Goal: Task Accomplishment & Management: Use online tool/utility

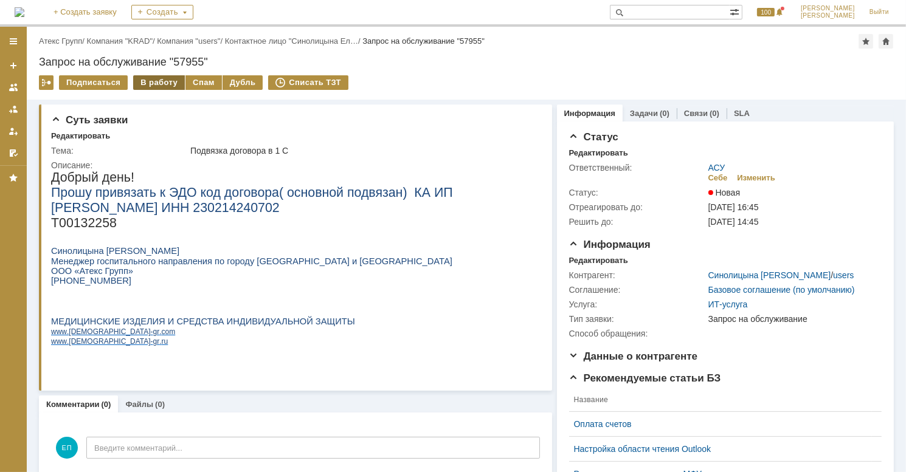
click at [141, 85] on div "В работу" at bounding box center [159, 82] width 52 height 15
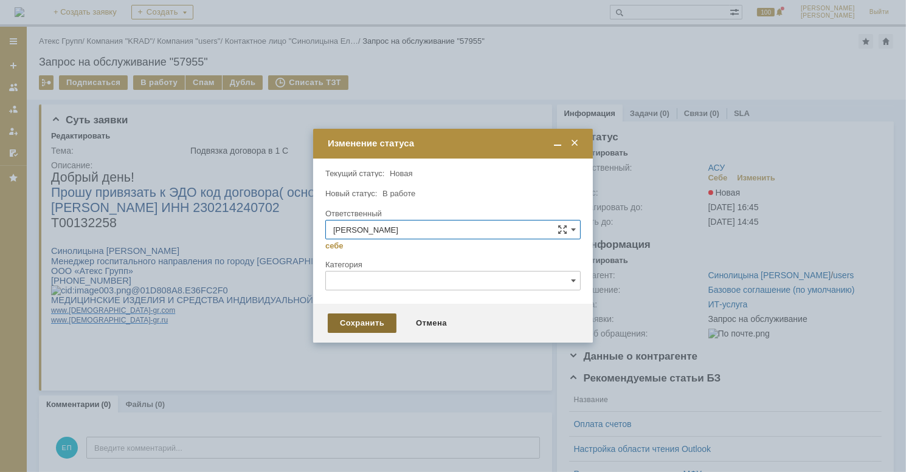
click at [345, 323] on div "Сохранить" at bounding box center [362, 323] width 69 height 19
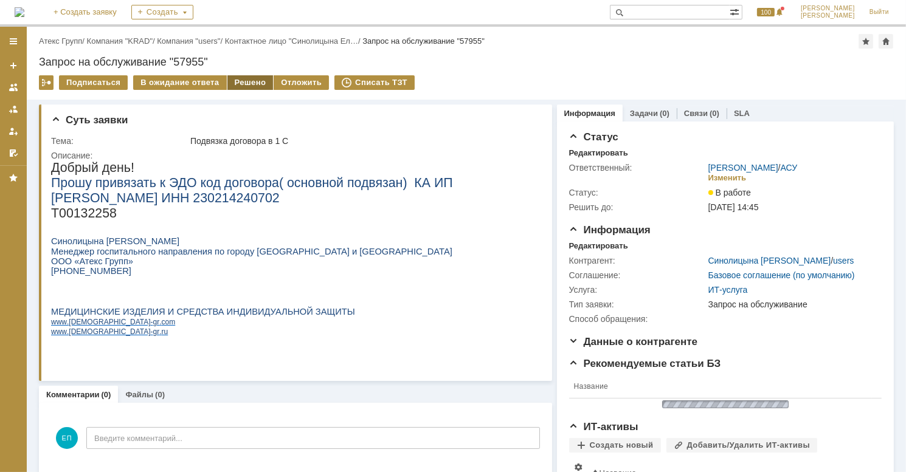
click at [246, 85] on div "Решено" at bounding box center [250, 82] width 46 height 15
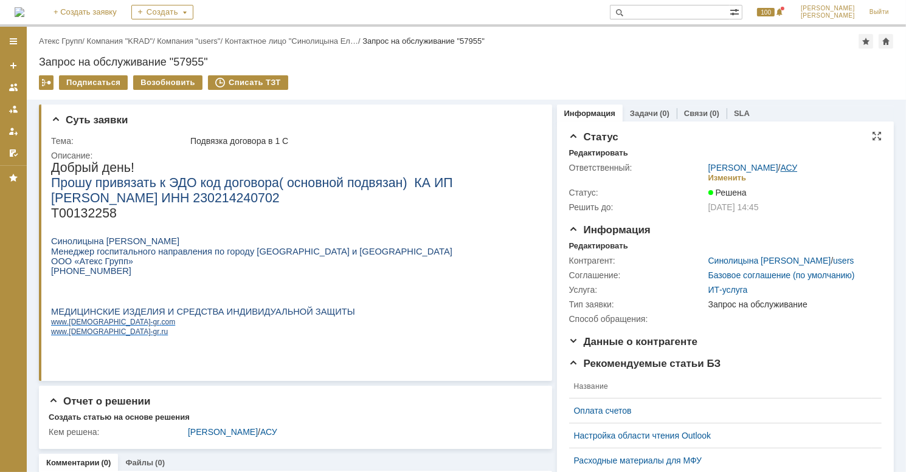
click at [781, 167] on link "АСУ" at bounding box center [789, 168] width 17 height 10
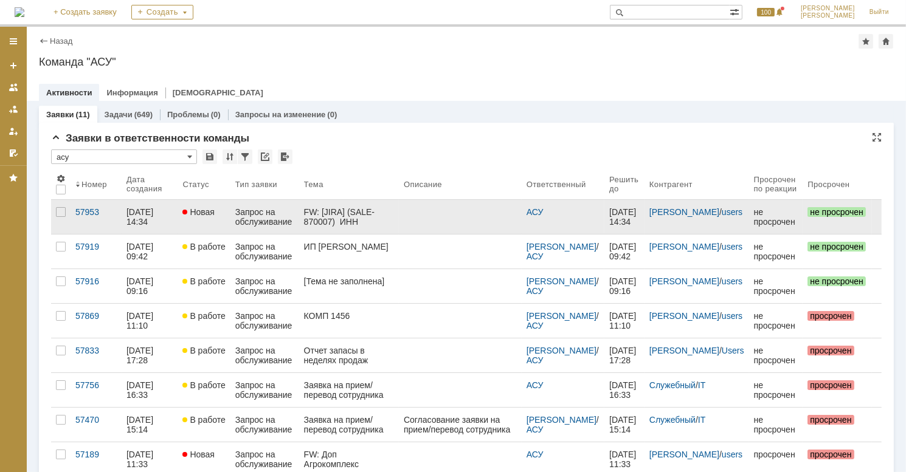
click at [360, 220] on div "FW: [JIRA] (SALE-870007) ИНН 5027203511 КПП 231045001 АТЕКС ГРУПП СФЕРА КУРЬЕР …" at bounding box center [349, 216] width 90 height 19
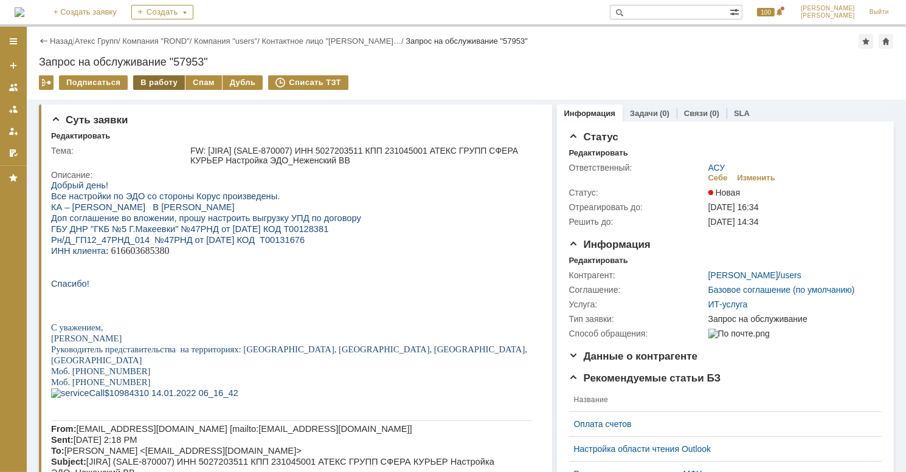
click at [146, 78] on div "В работу" at bounding box center [159, 82] width 52 height 15
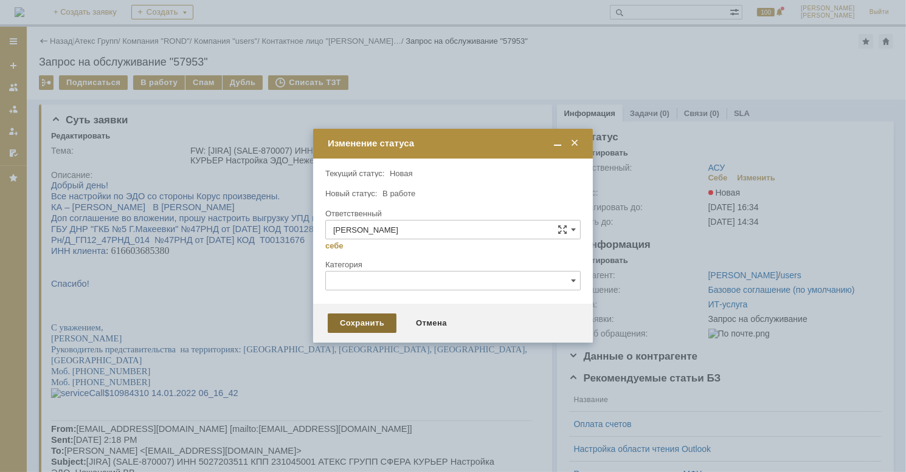
click at [345, 320] on div "Сохранить" at bounding box center [362, 323] width 69 height 19
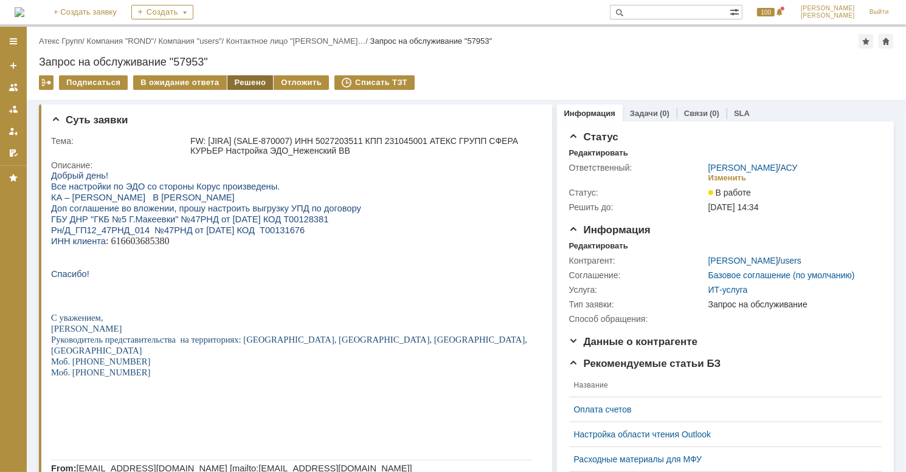
click at [240, 82] on div "Решено" at bounding box center [250, 82] width 46 height 15
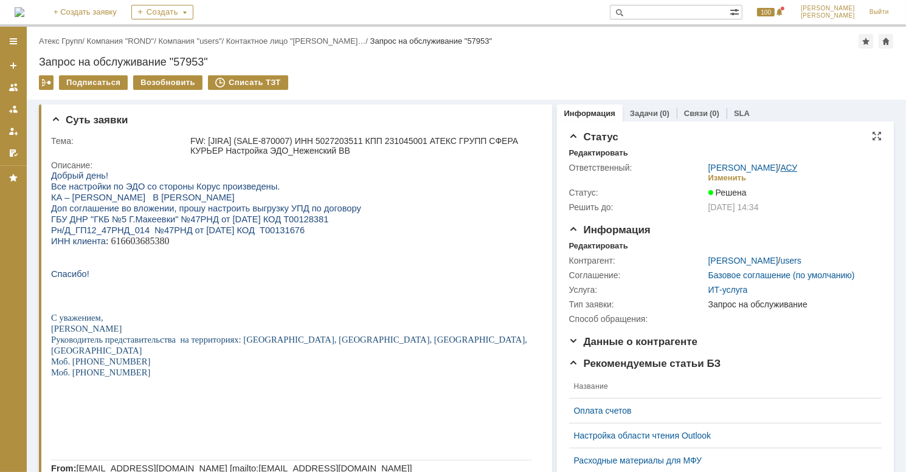
click at [787, 167] on link "АСУ" at bounding box center [789, 168] width 17 height 10
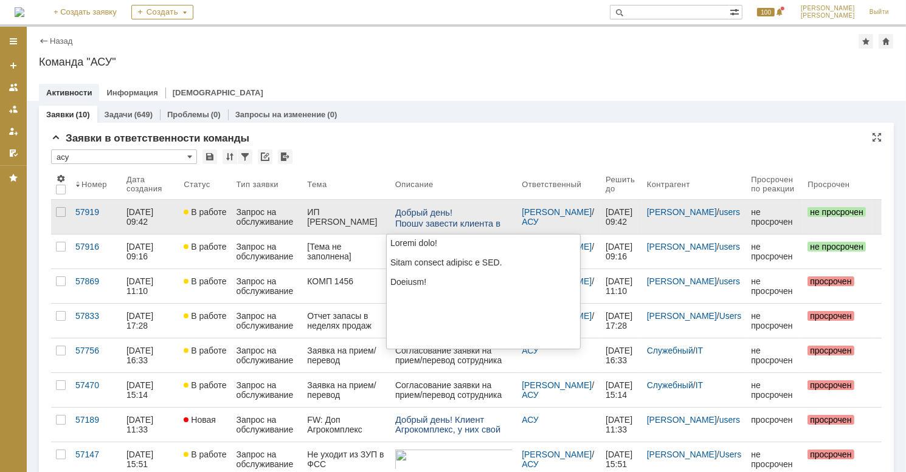
click at [426, 222] on span "Прошу завести клиента в ЭДО." at bounding box center [447, 228] width 105 height 21
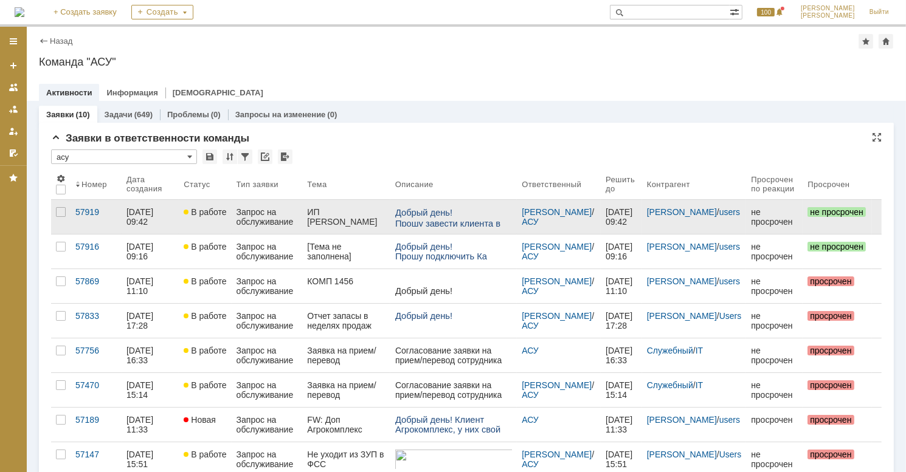
click at [356, 215] on div "ИП Коваленко" at bounding box center [346, 216] width 78 height 19
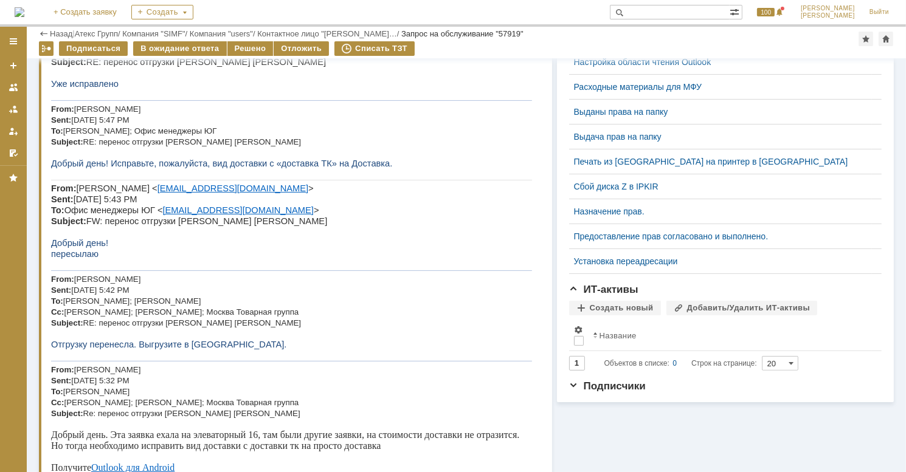
scroll to position [497, 0]
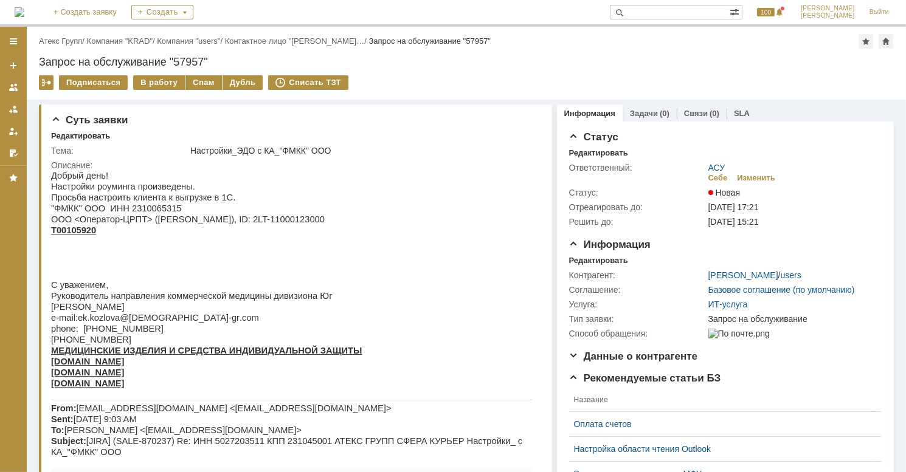
click at [156, 91] on div "Подписаться В работу Спам Дубль Списать ТЗТ" at bounding box center [466, 88] width 855 height 26
click at [159, 81] on div "В работу" at bounding box center [159, 82] width 52 height 15
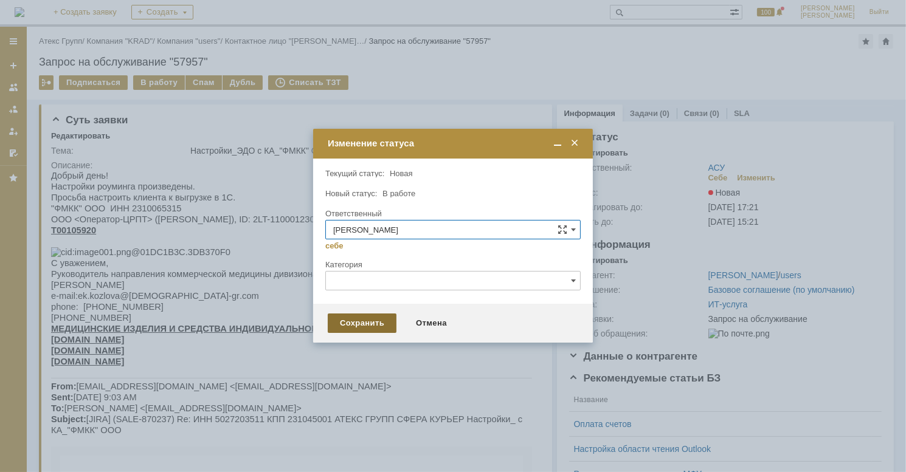
click at [344, 328] on div "Сохранить" at bounding box center [362, 323] width 69 height 19
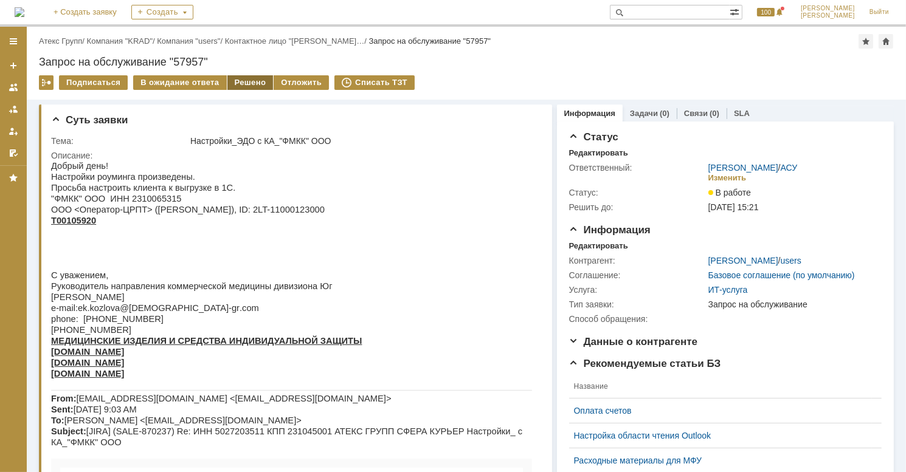
click at [248, 82] on div "Решено" at bounding box center [250, 82] width 46 height 15
